Goal: Information Seeking & Learning: Learn about a topic

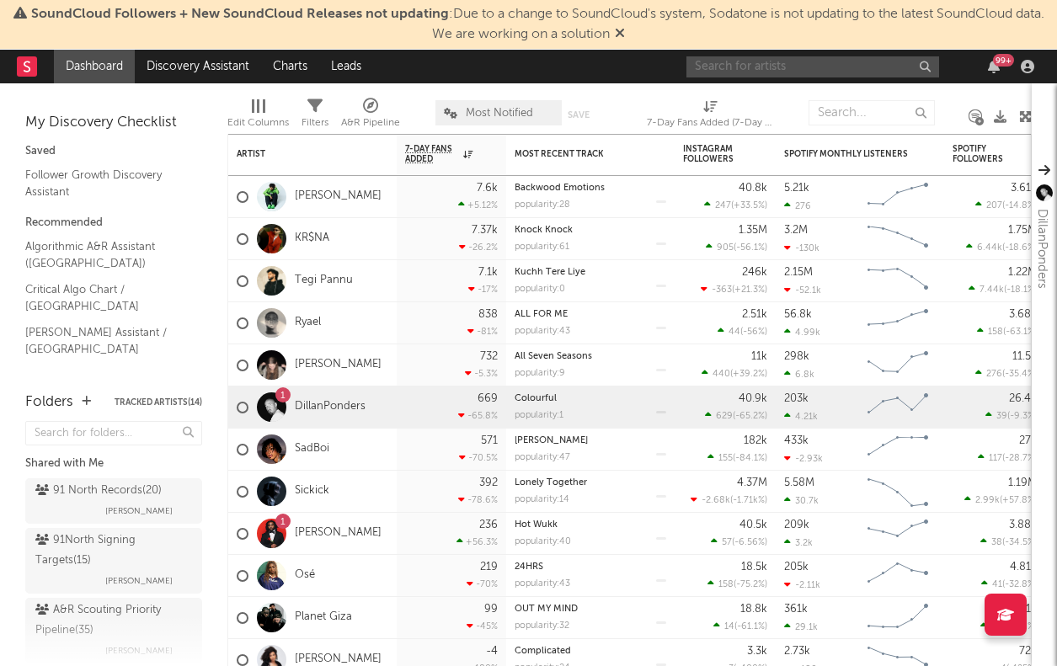
click at [818, 68] on input "text" at bounding box center [812, 66] width 253 height 21
type input "k"
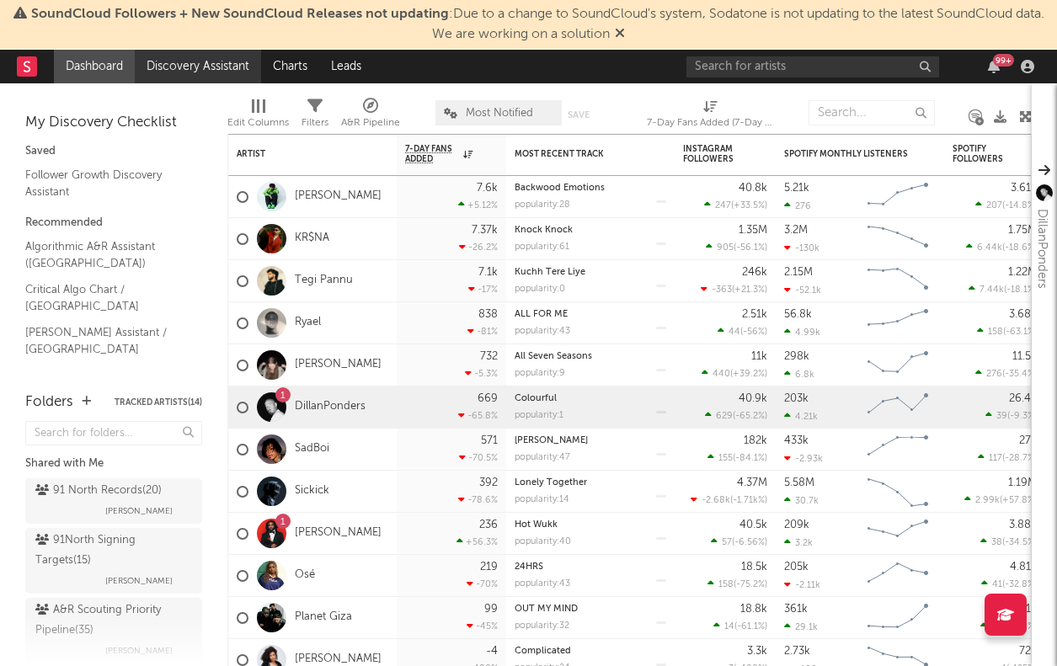
click at [209, 65] on link "Discovery Assistant" at bounding box center [198, 67] width 126 height 34
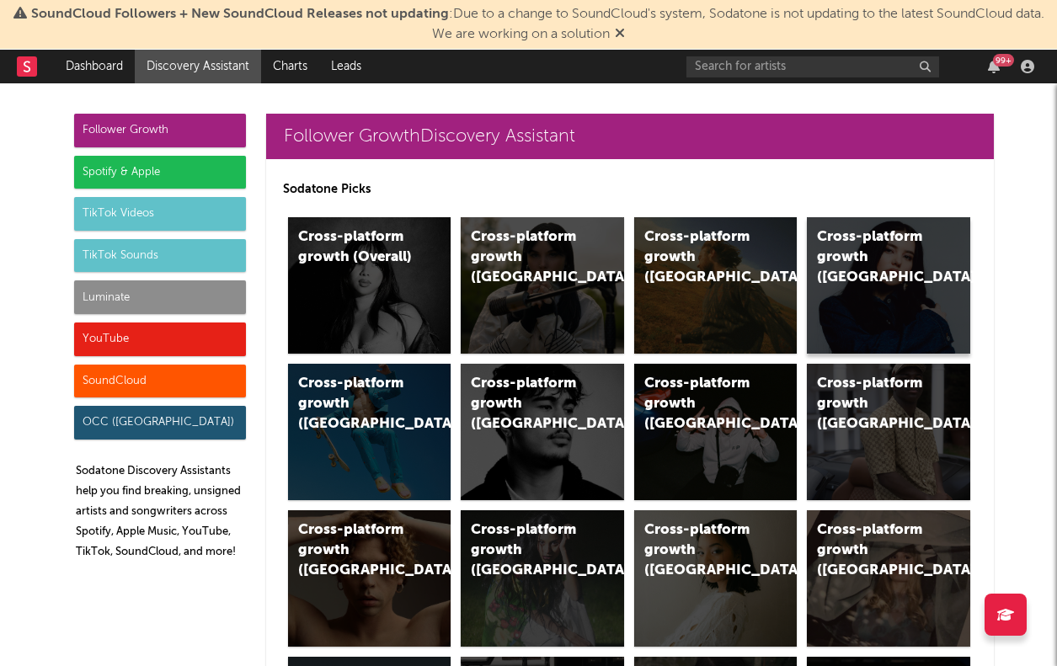
click at [877, 239] on div "Cross-platform growth ([GEOGRAPHIC_DATA])" at bounding box center [874, 257] width 115 height 61
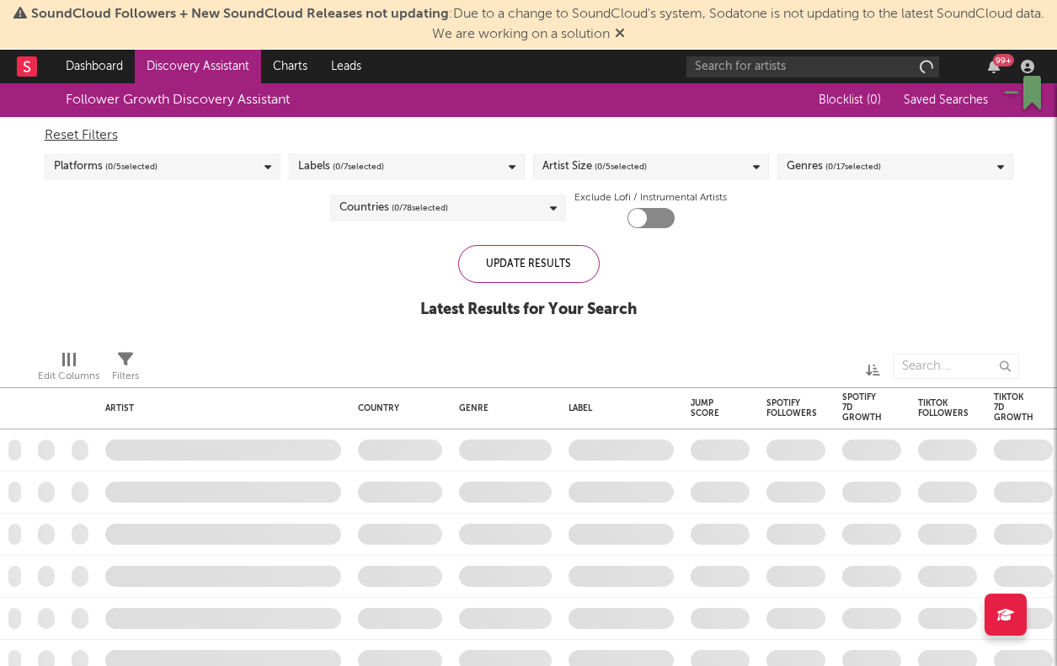
checkbox input "true"
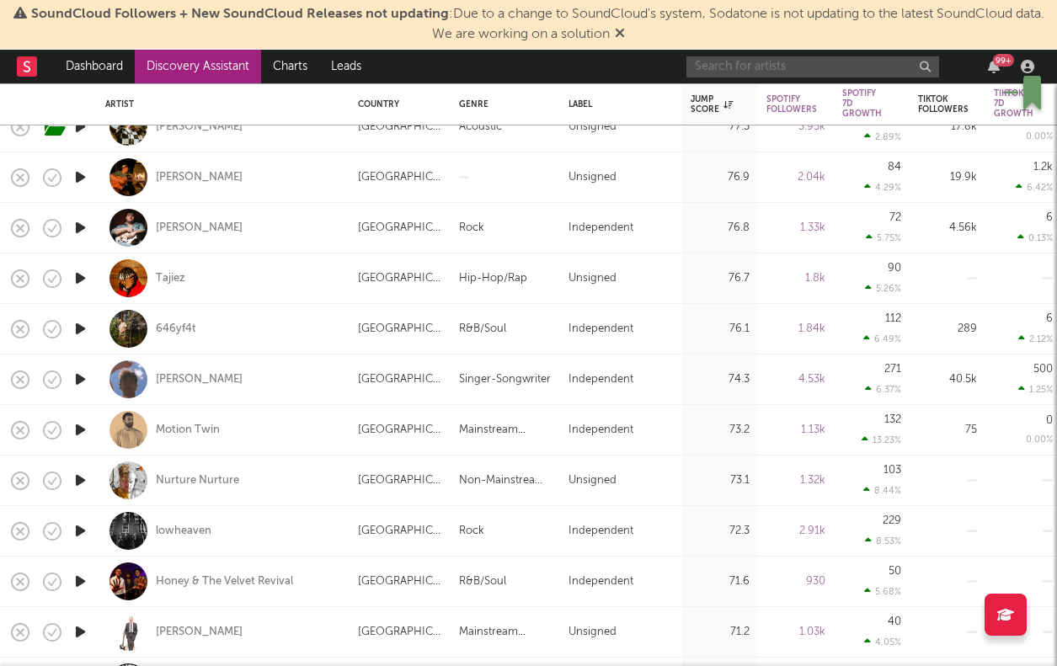
click at [750, 64] on input "text" at bounding box center [812, 66] width 253 height 21
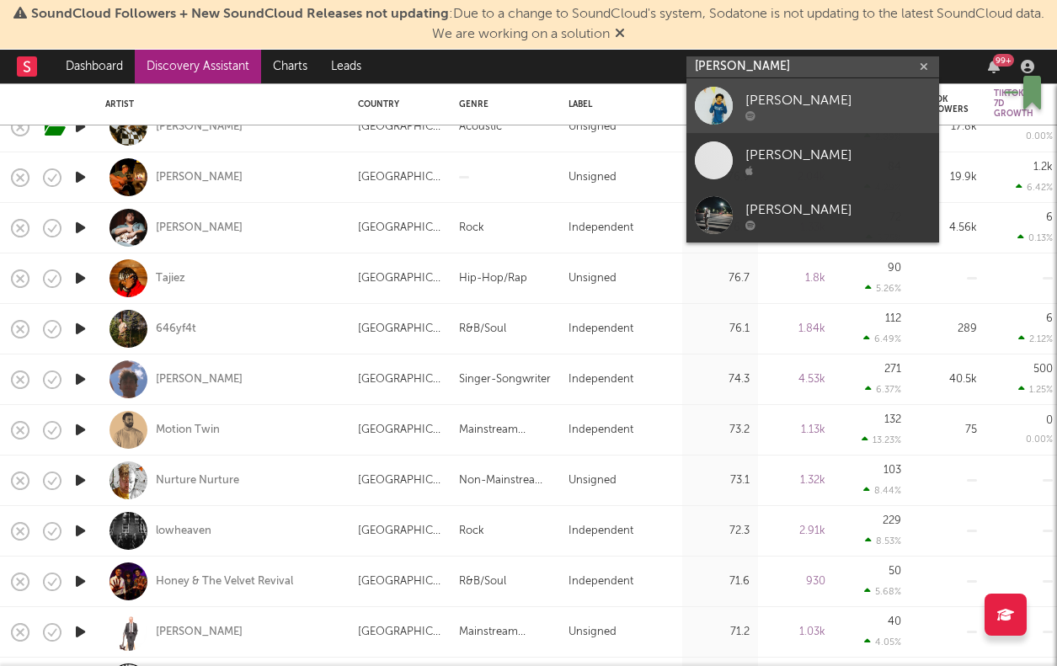
type input "[PERSON_NAME]"
click at [788, 117] on div at bounding box center [837, 115] width 185 height 10
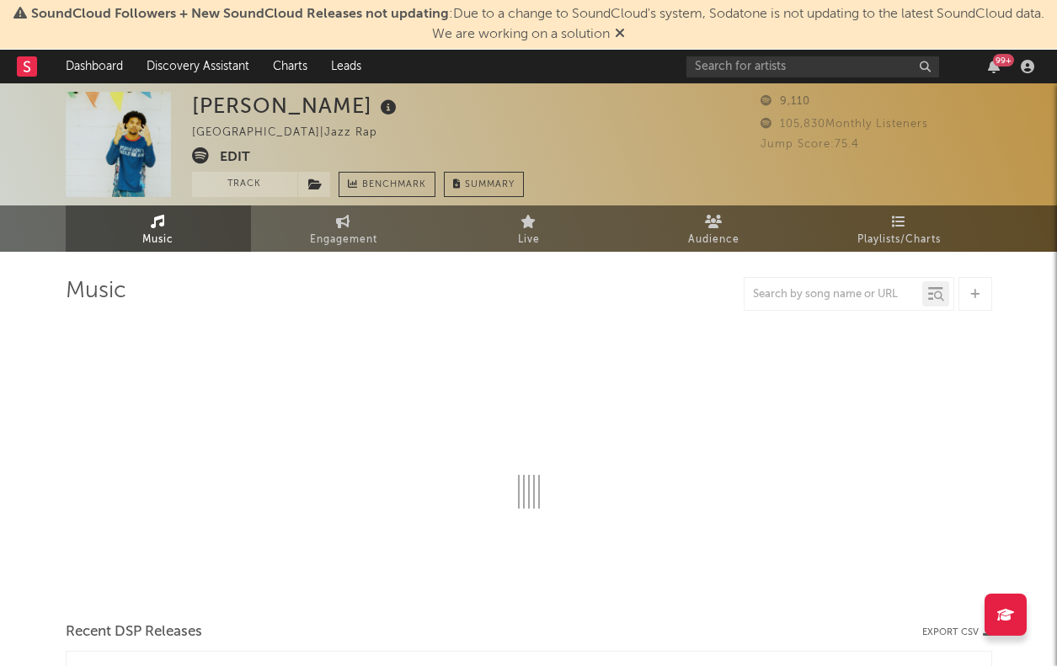
select select "6m"
